Goal: Transaction & Acquisition: Purchase product/service

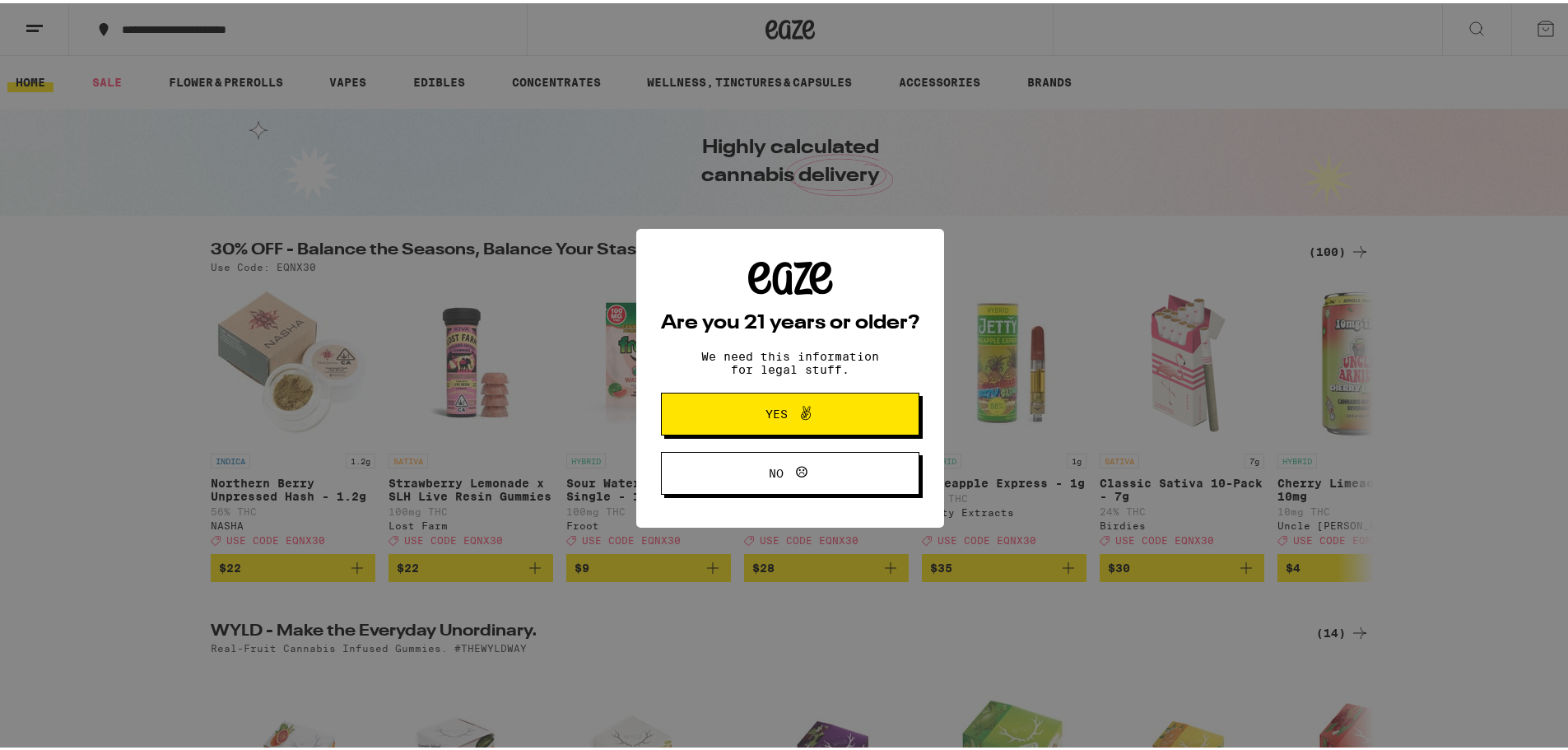
click at [205, 72] on div "Are you 21 years or older? We need this information for legal stuff. Yes No" at bounding box center [790, 375] width 1580 height 750
drag, startPoint x: 749, startPoint y: 414, endPoint x: 710, endPoint y: 377, distance: 53.8
click at [749, 413] on span "Yes" at bounding box center [790, 410] width 125 height 21
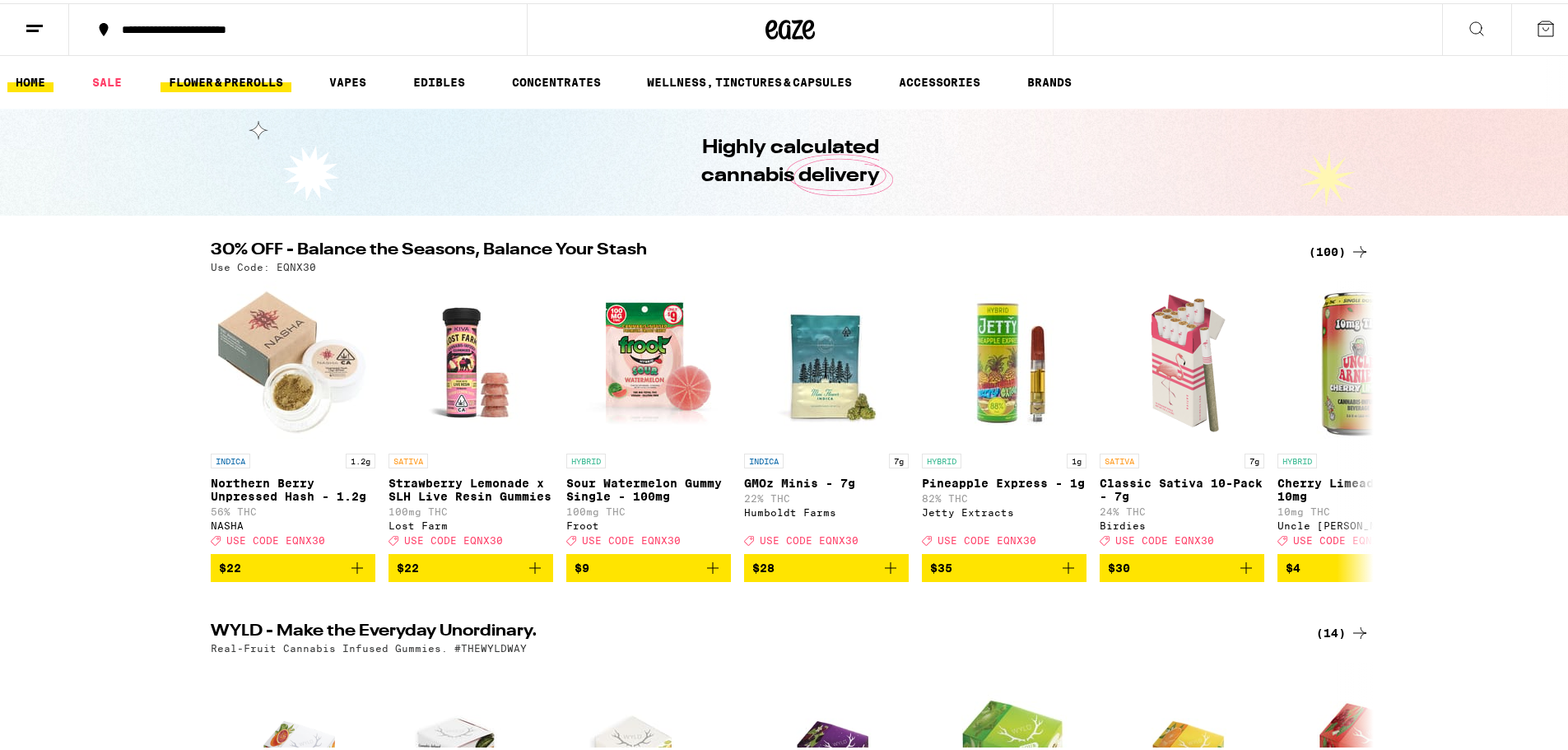
click at [221, 77] on link "FLOWER & PREROLLS" at bounding box center [226, 78] width 131 height 20
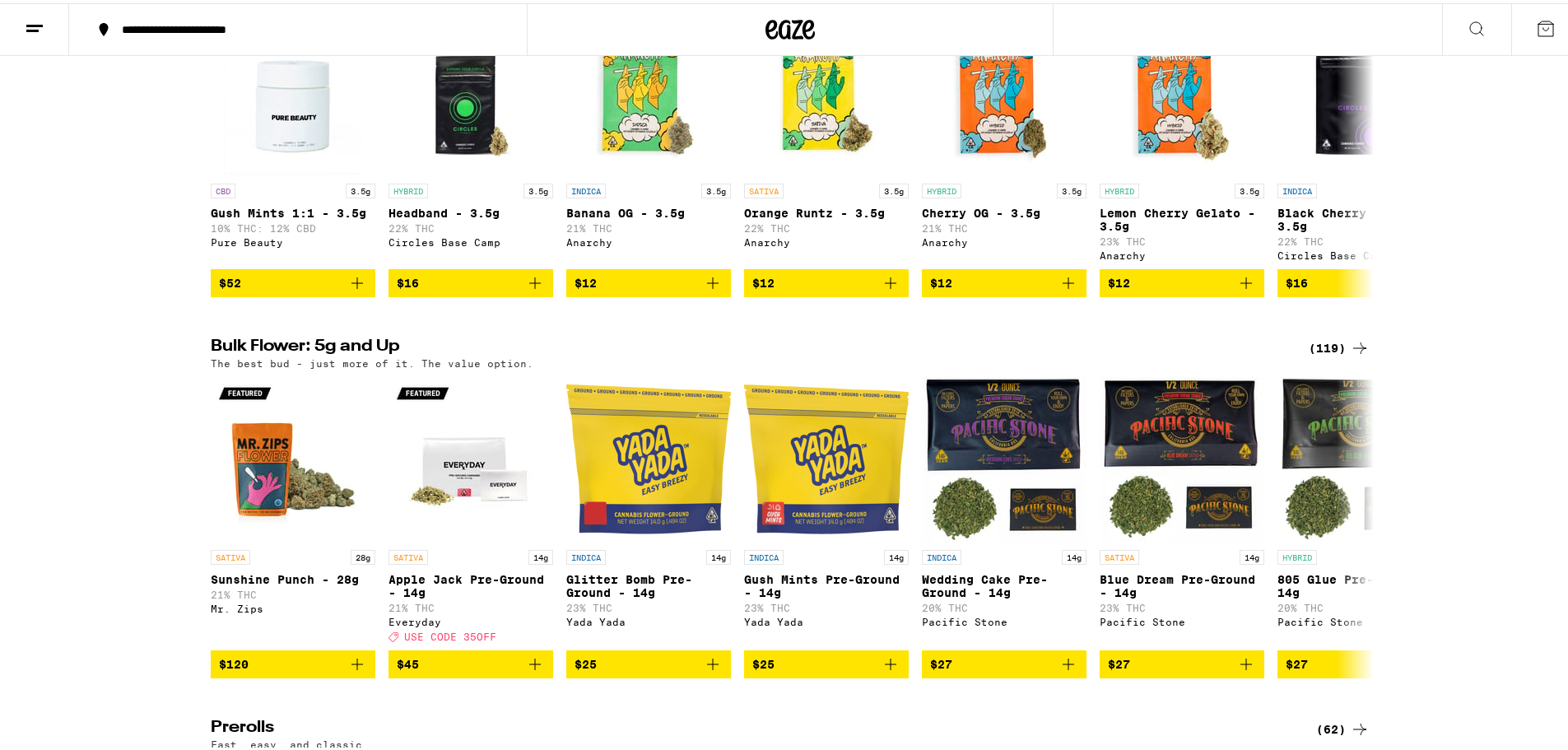
scroll to position [165, 0]
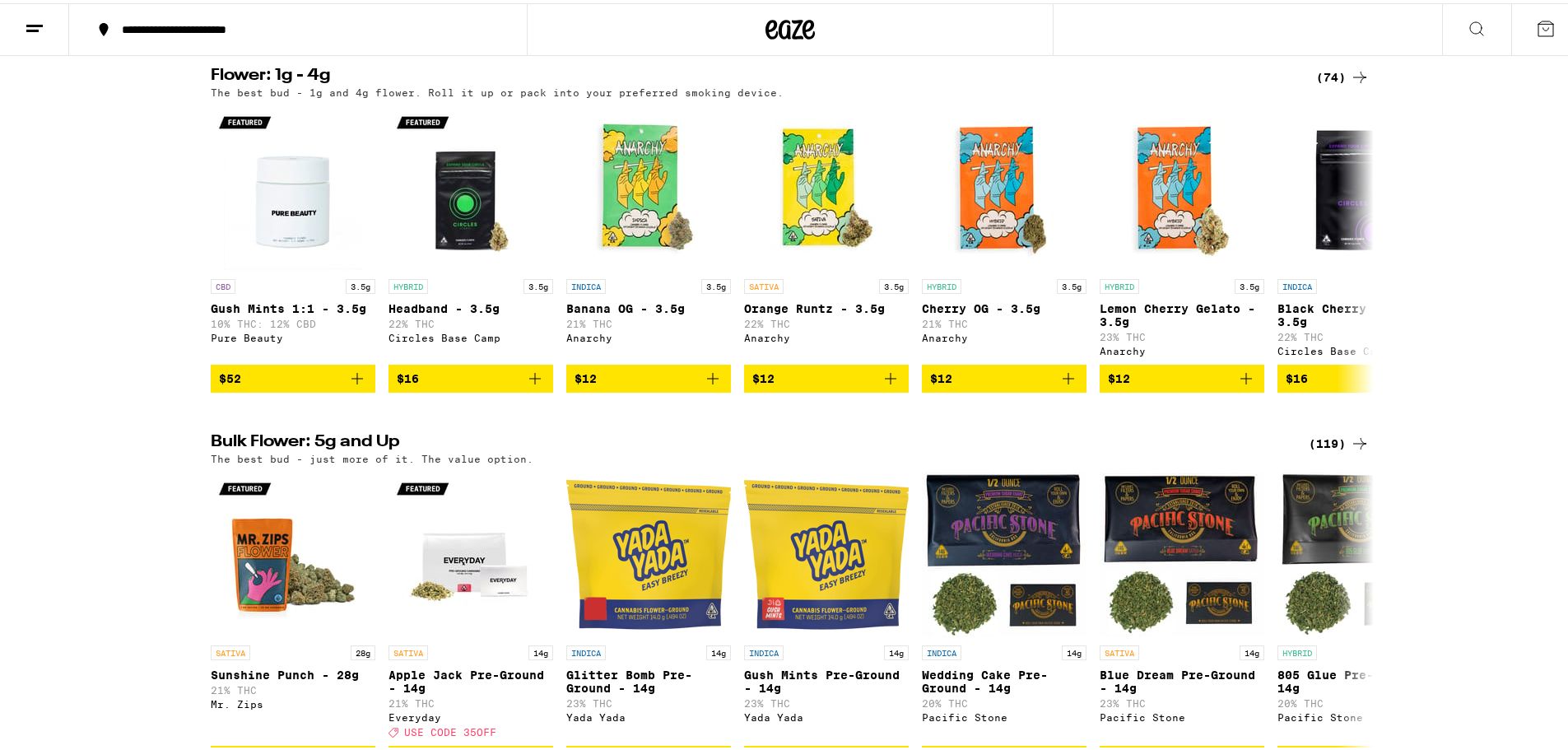
click at [1334, 451] on div "(119)" at bounding box center [1339, 440] width 61 height 20
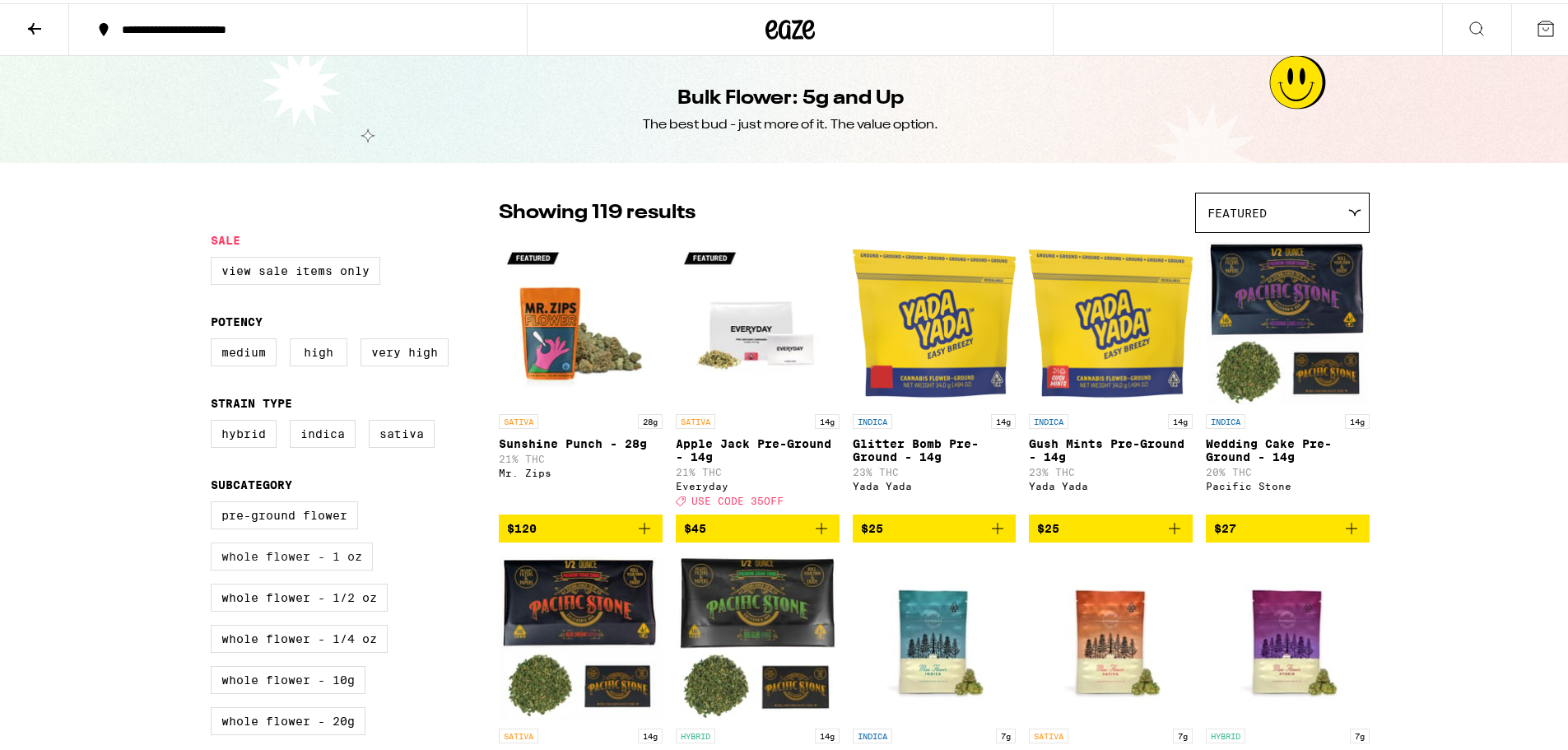
click at [264, 564] on label "Whole Flower - 1 oz" at bounding box center [292, 553] width 163 height 28
click at [215, 501] on input "Whole Flower - 1 oz" at bounding box center [214, 501] width 1 height 1
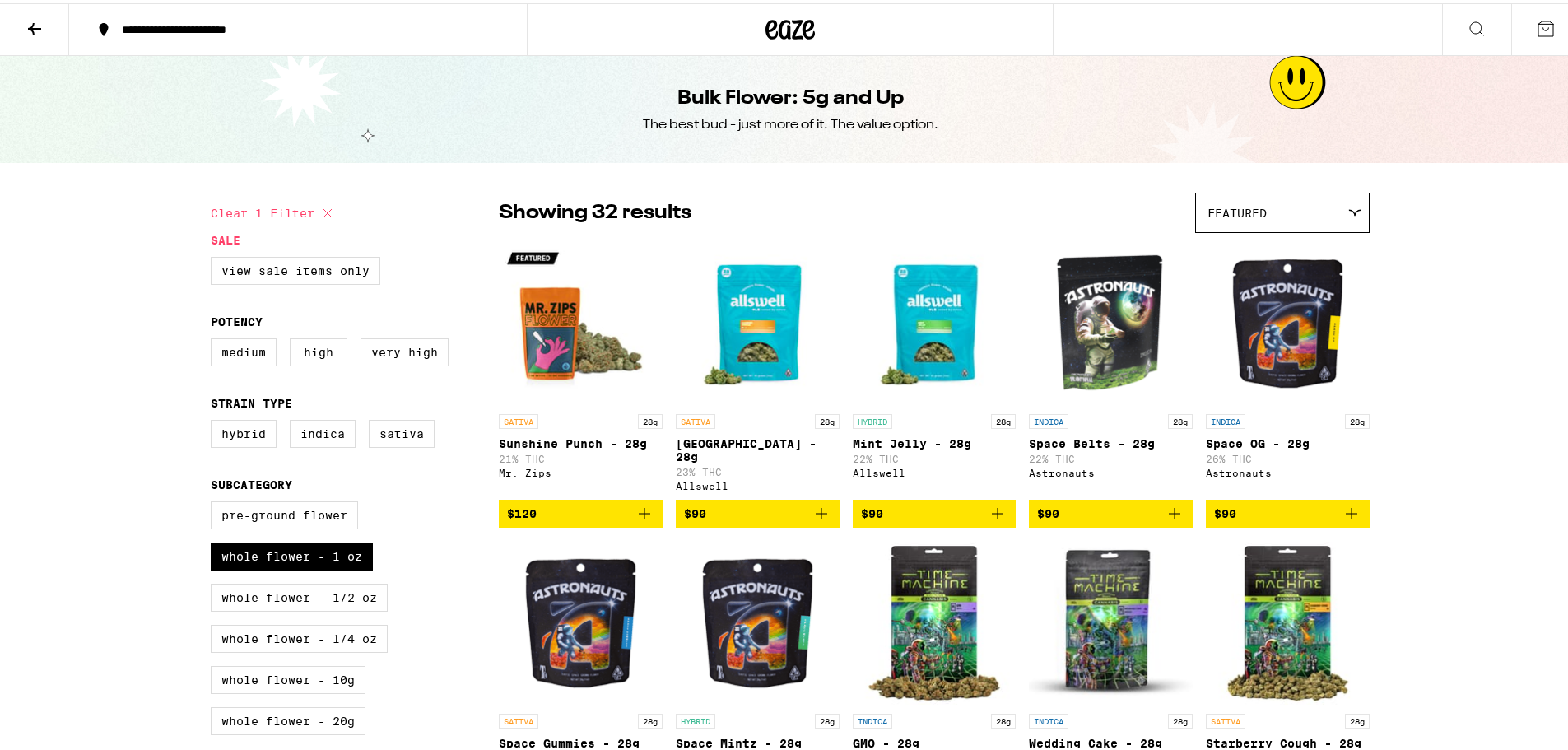
click at [1296, 356] on img "Open page for Space OG - 28g from Astronauts" at bounding box center [1287, 320] width 163 height 165
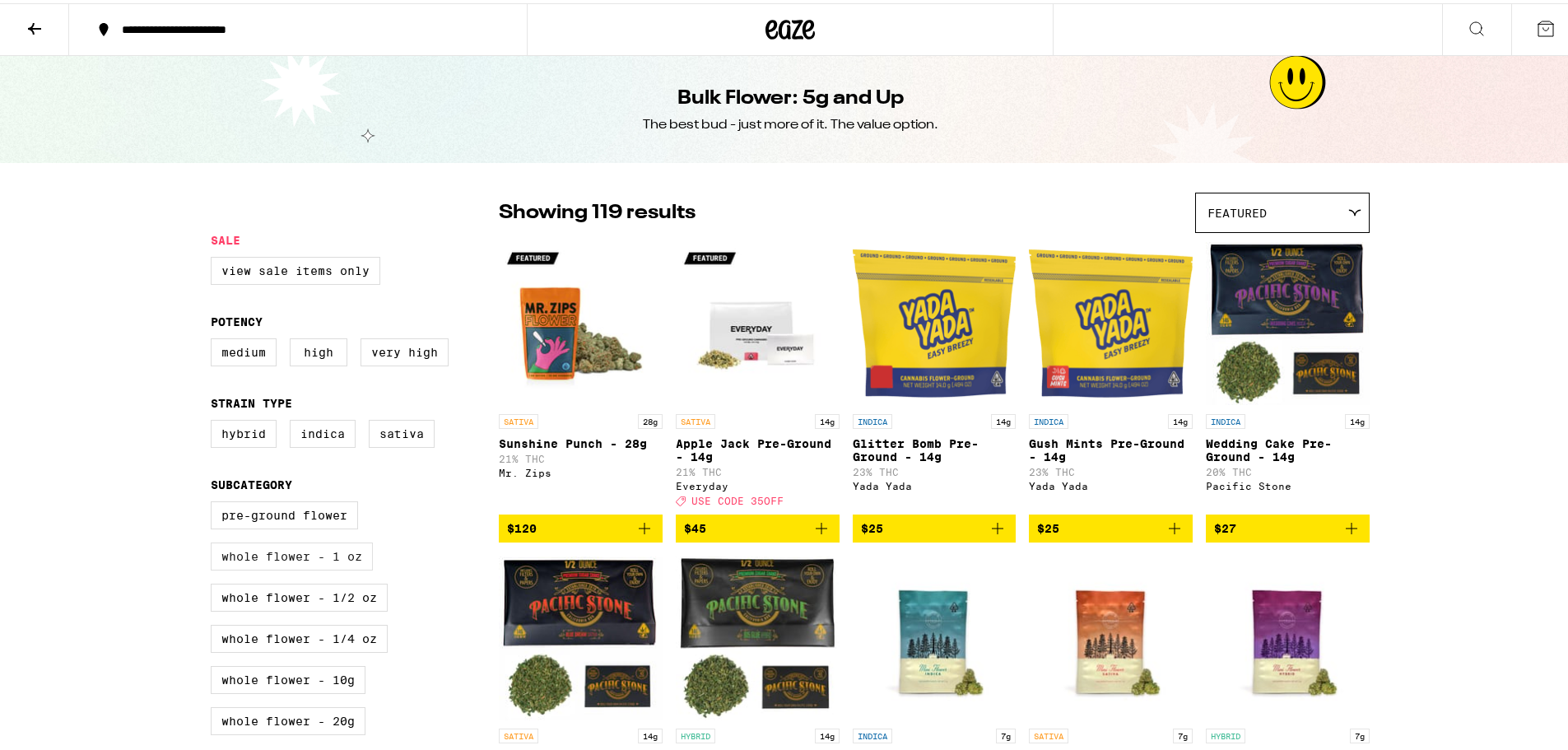
click at [339, 564] on label "Whole Flower - 1 oz" at bounding box center [292, 553] width 163 height 28
click at [215, 501] on input "Whole Flower - 1 oz" at bounding box center [214, 501] width 1 height 1
checkbox input "true"
